Goal: Transaction & Acquisition: Purchase product/service

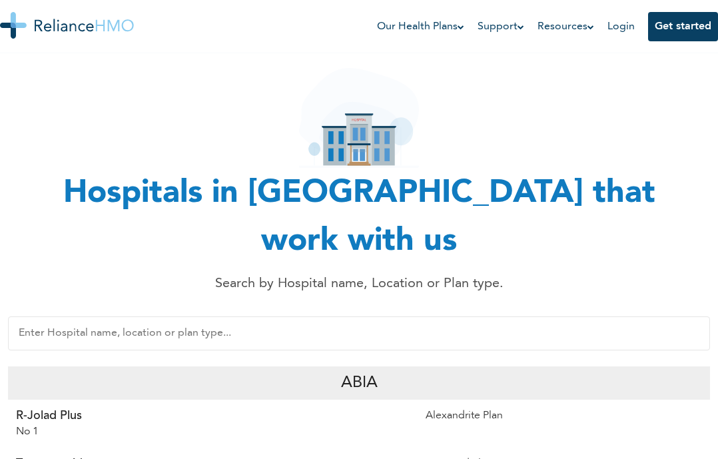
scroll to position [73, 0]
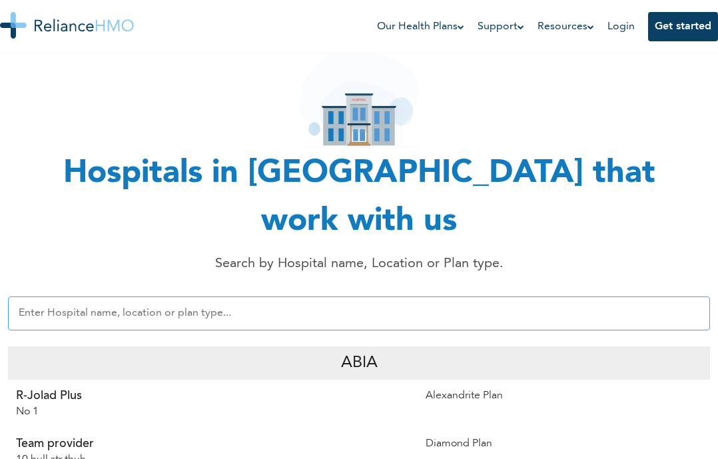
click at [322, 296] on input "text" at bounding box center [359, 313] width 702 height 34
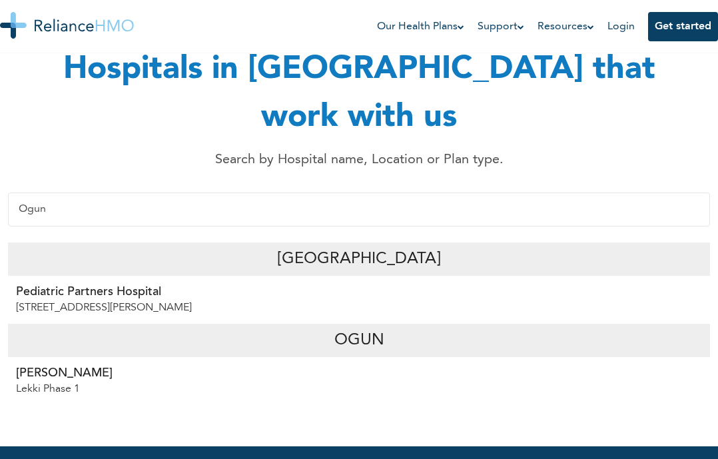
scroll to position [231, 0]
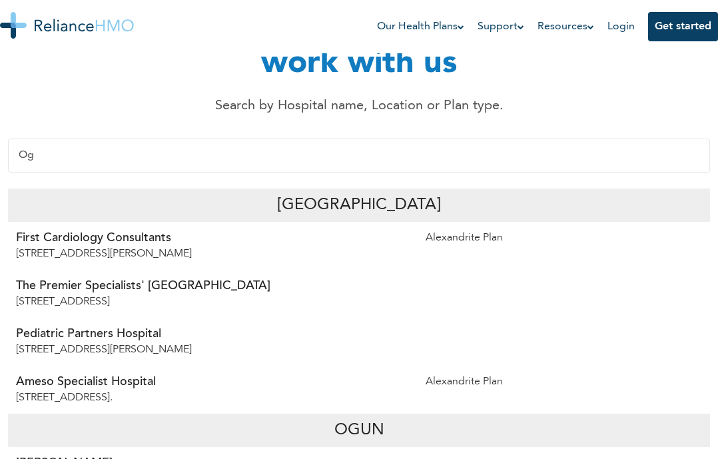
type input "O"
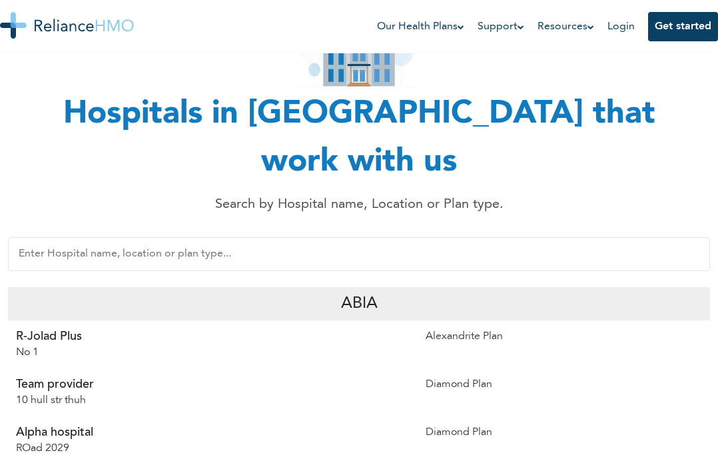
scroll to position [113, 0]
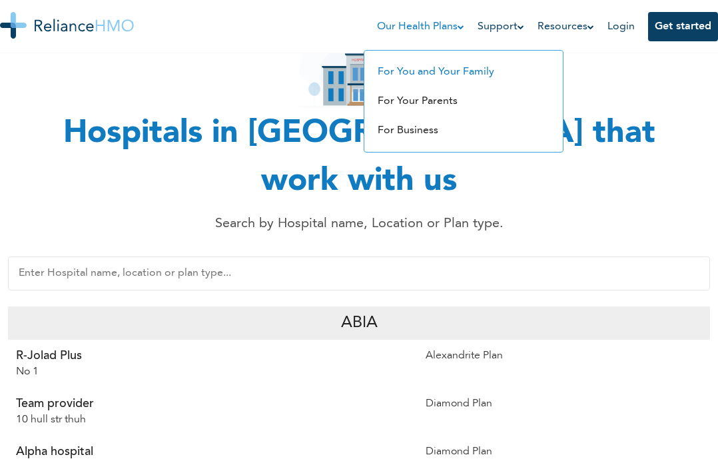
click at [435, 73] on link "For You and Your Family" at bounding box center [435, 72] width 116 height 11
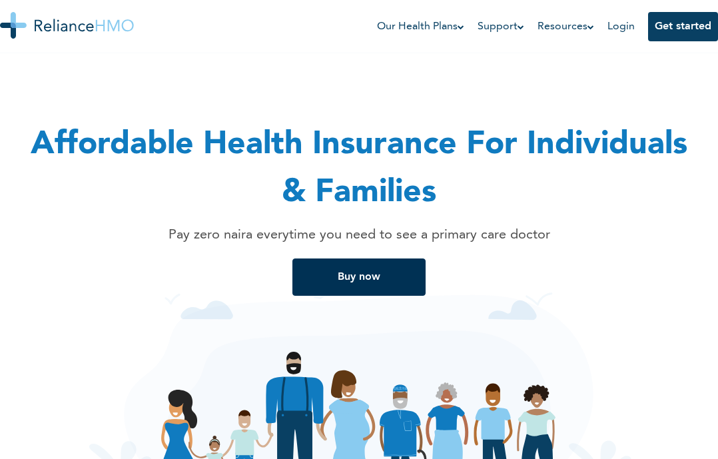
click at [334, 287] on button "Buy now" at bounding box center [358, 276] width 133 height 37
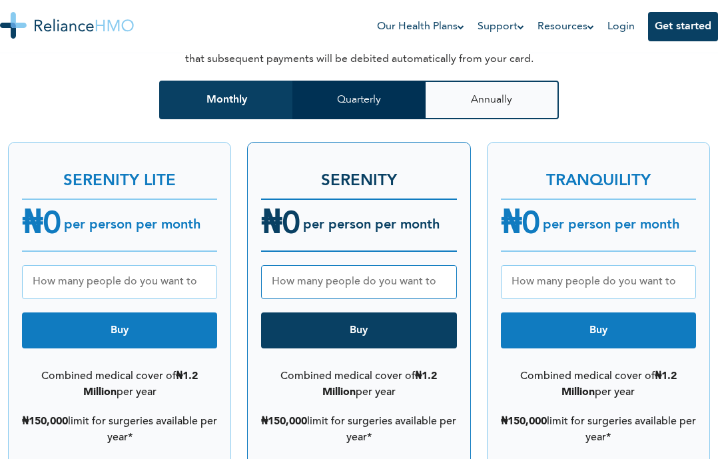
click at [386, 102] on button "Quarterly" at bounding box center [358, 100] width 133 height 39
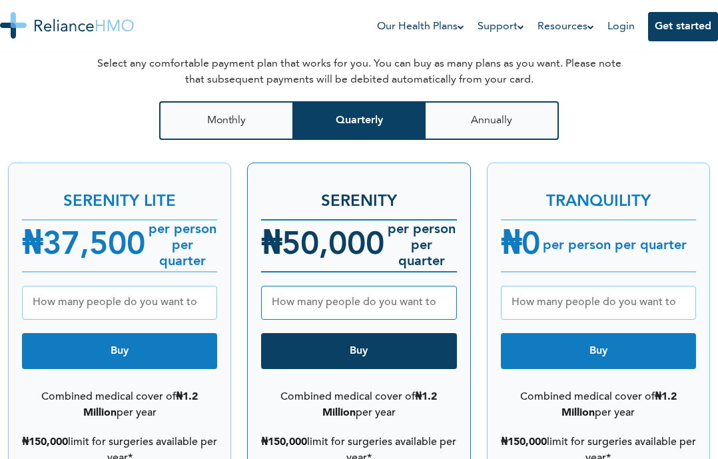
scroll to position [1599, 0]
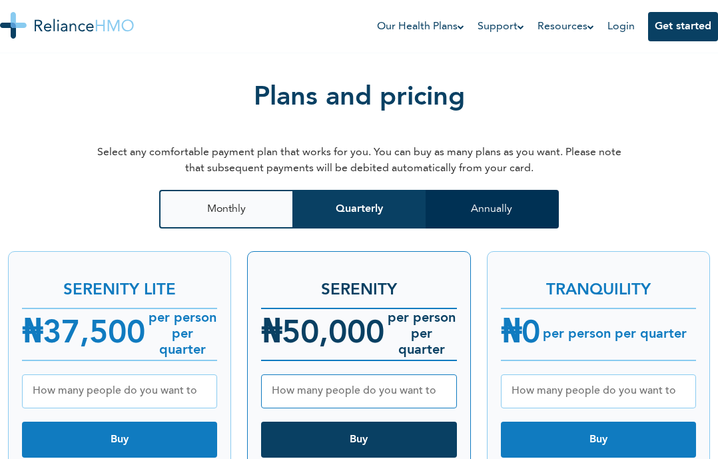
click at [463, 198] on button "Annually" at bounding box center [491, 209] width 133 height 39
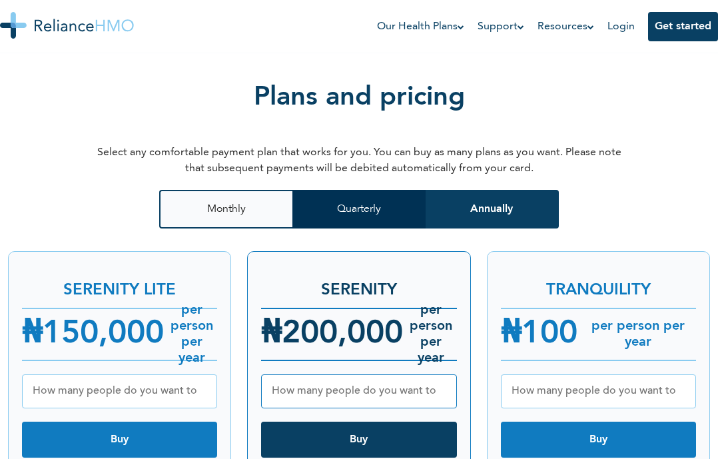
click at [380, 204] on button "Quarterly" at bounding box center [358, 209] width 133 height 39
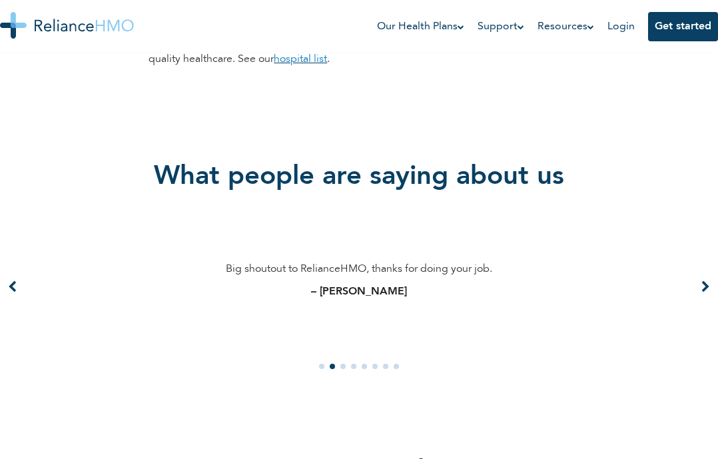
scroll to position [823, 0]
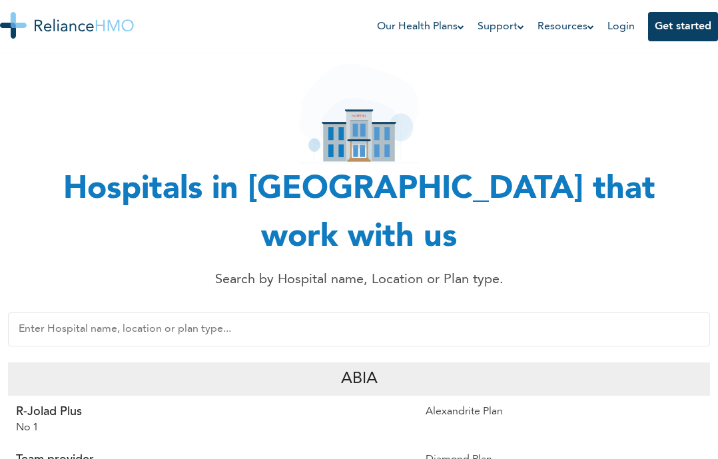
scroll to position [83, 0]
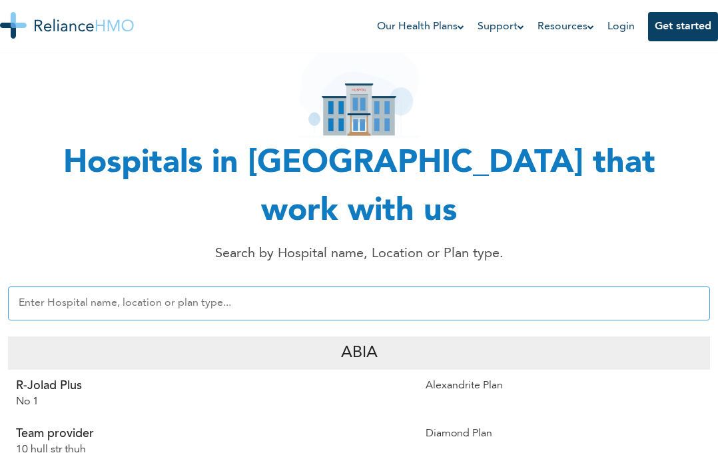
click at [213, 286] on input "text" at bounding box center [359, 303] width 702 height 34
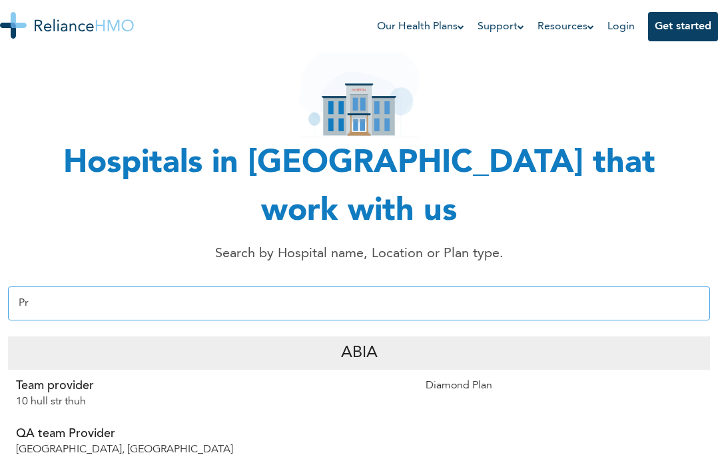
type input "P"
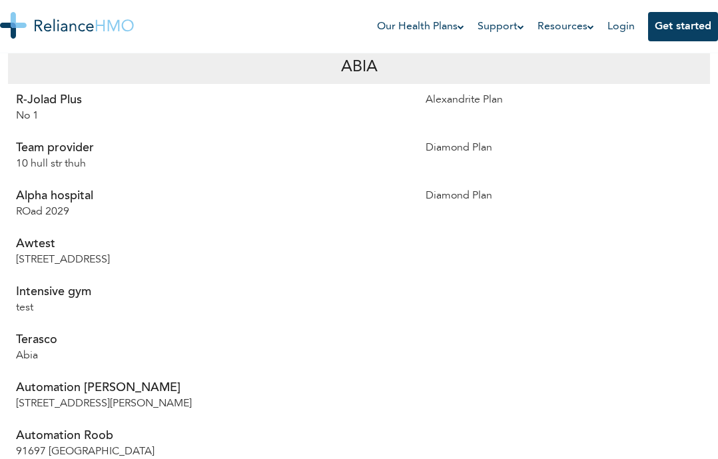
scroll to position [0, 0]
